Goal: Information Seeking & Learning: Learn about a topic

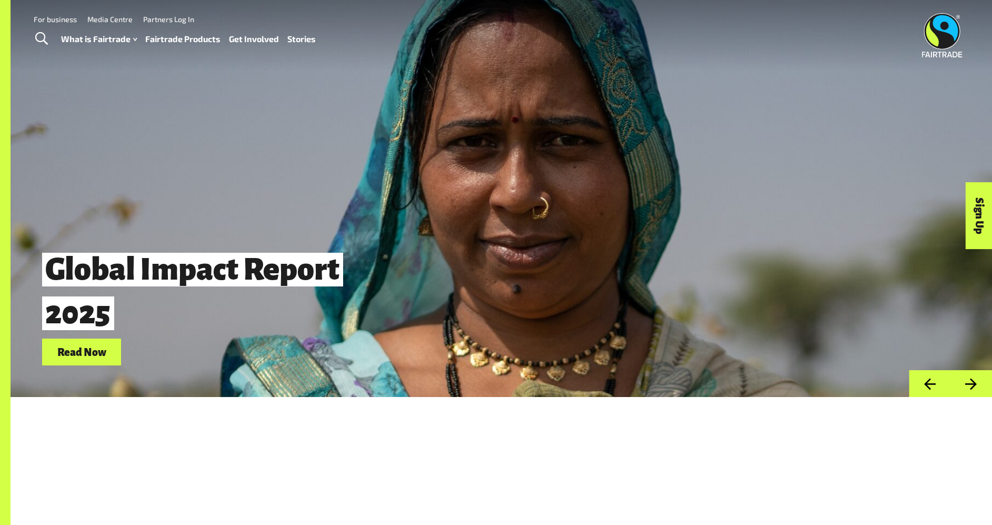
click at [980, 387] on button "Next" at bounding box center [972, 383] width 42 height 27
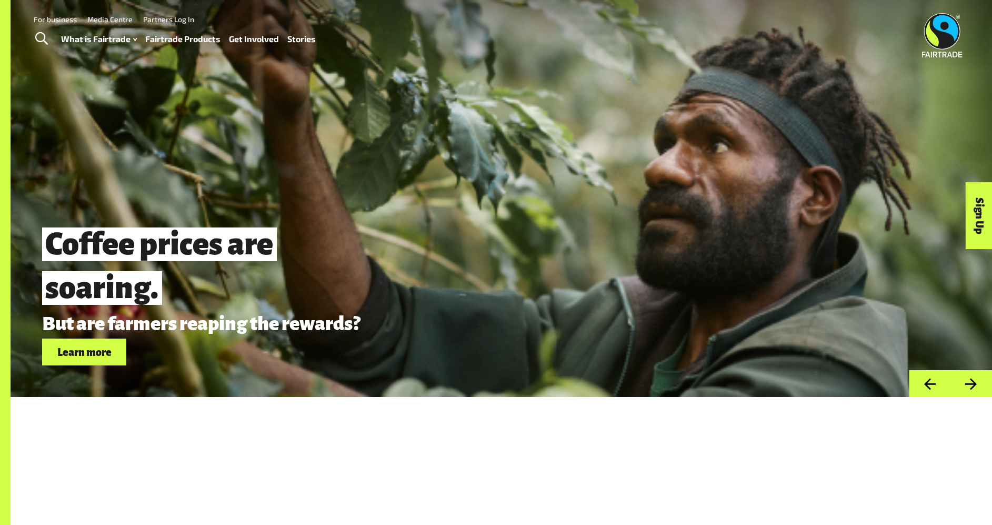
click at [980, 387] on button "Next" at bounding box center [972, 383] width 42 height 27
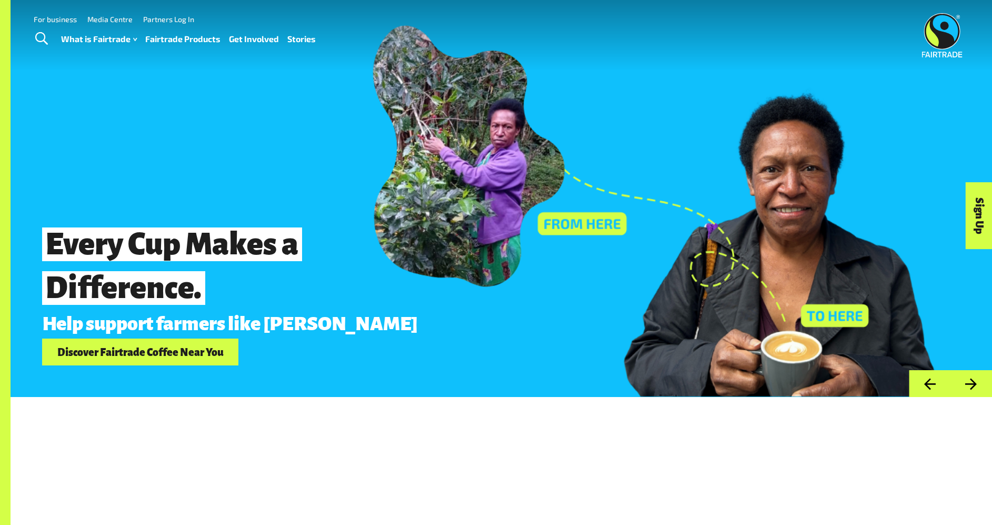
click at [979, 389] on button "Next" at bounding box center [972, 383] width 42 height 27
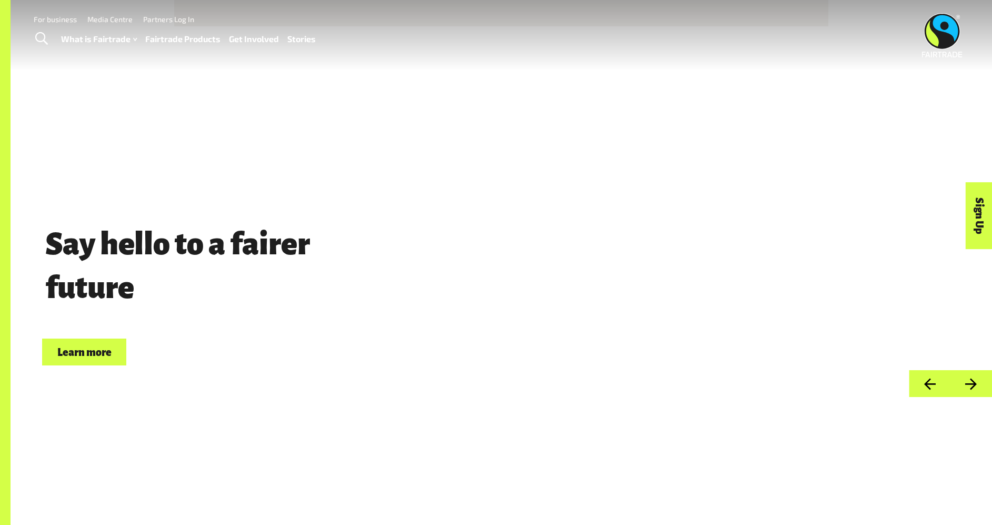
click at [979, 389] on button "Next" at bounding box center [972, 383] width 42 height 27
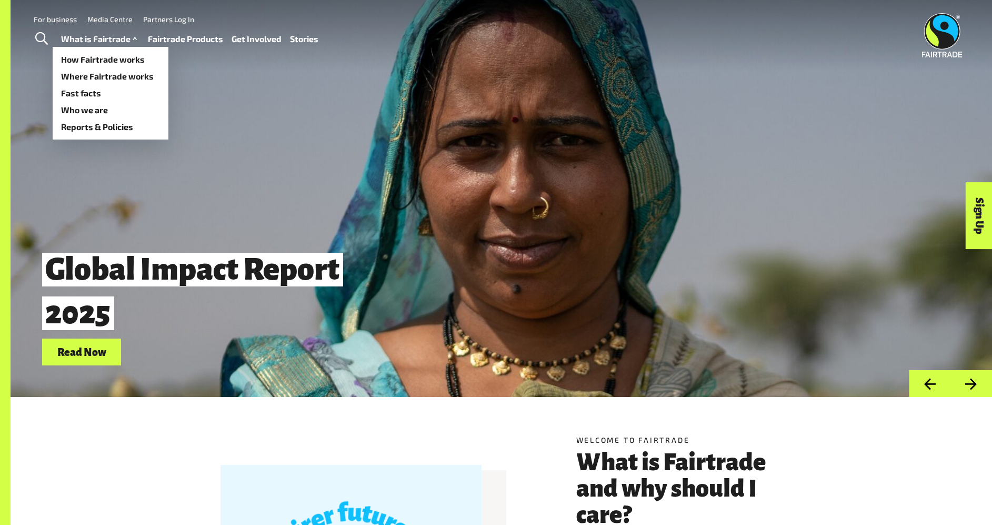
click at [98, 37] on link "What is Fairtrade" at bounding box center [100, 39] width 78 height 15
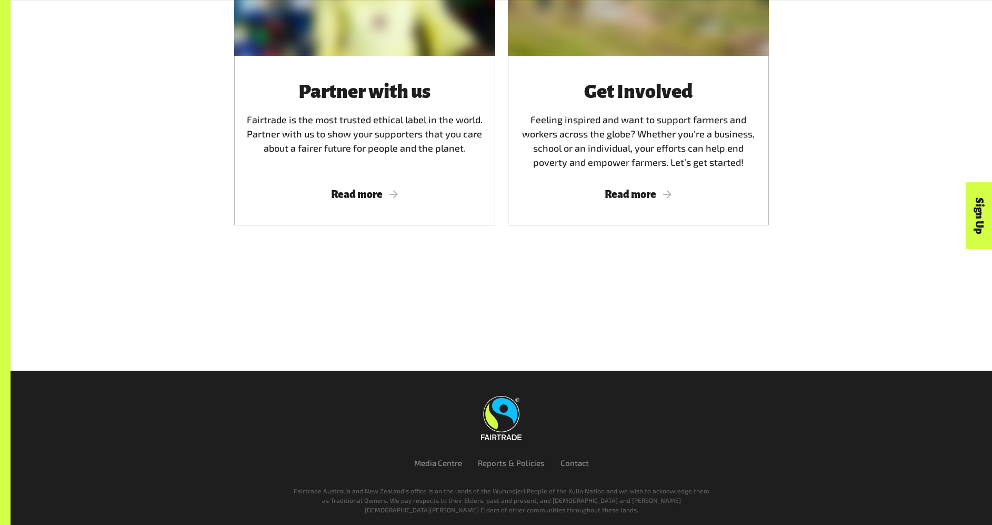
scroll to position [2926, 0]
